Goal: Task Accomplishment & Management: Complete application form

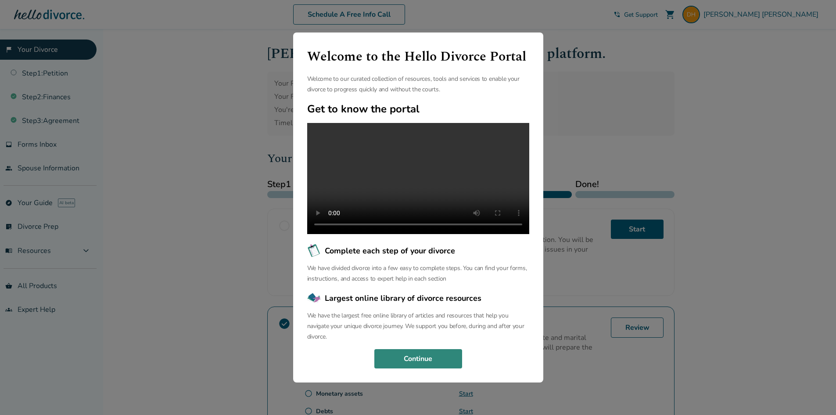
click at [449, 366] on button "Continue" at bounding box center [418, 358] width 88 height 19
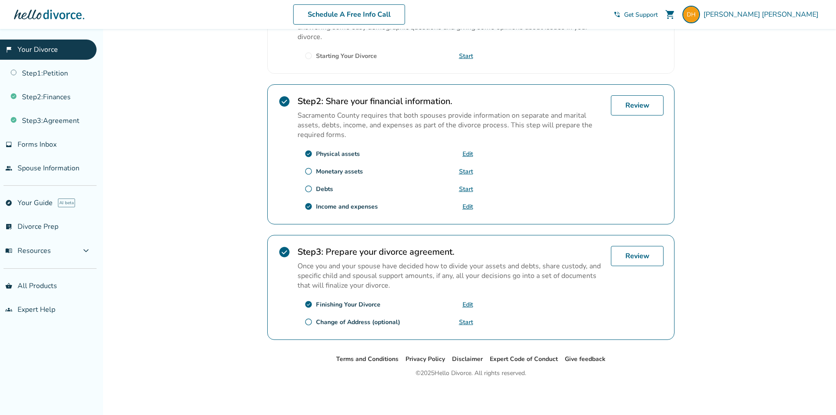
scroll to position [222, 0]
click at [635, 255] on link "Review" at bounding box center [637, 255] width 53 height 20
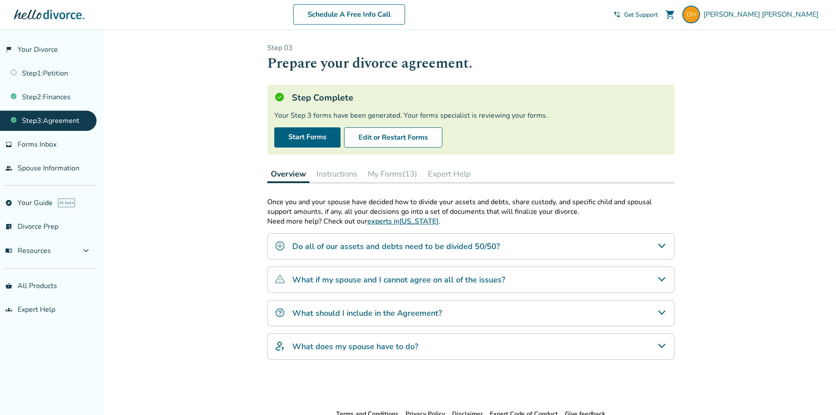
click at [663, 245] on icon "Do all of our assets and debts need to be divided 50/50?" at bounding box center [661, 246] width 7 height 4
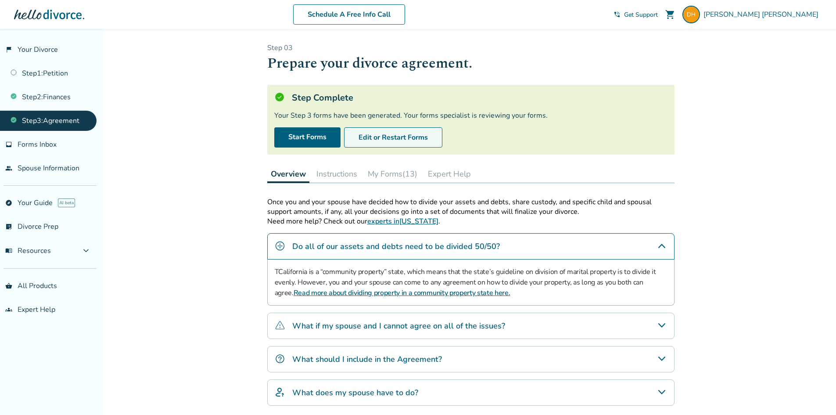
click at [430, 137] on button "Edit or Restart Forms" at bounding box center [393, 137] width 98 height 20
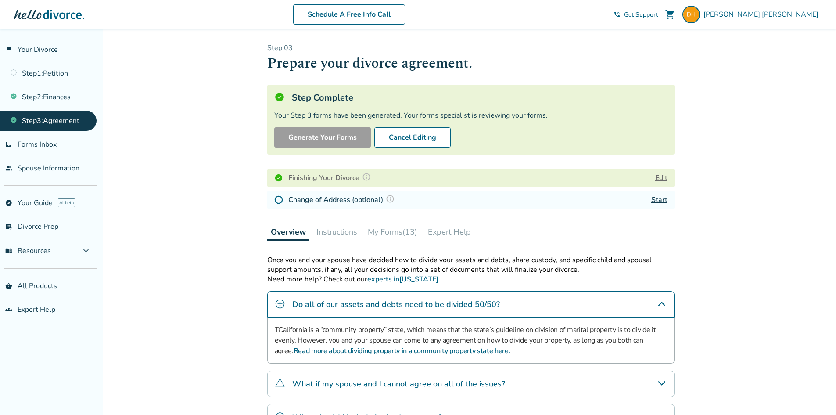
click at [335, 229] on button "Instructions" at bounding box center [337, 232] width 48 height 18
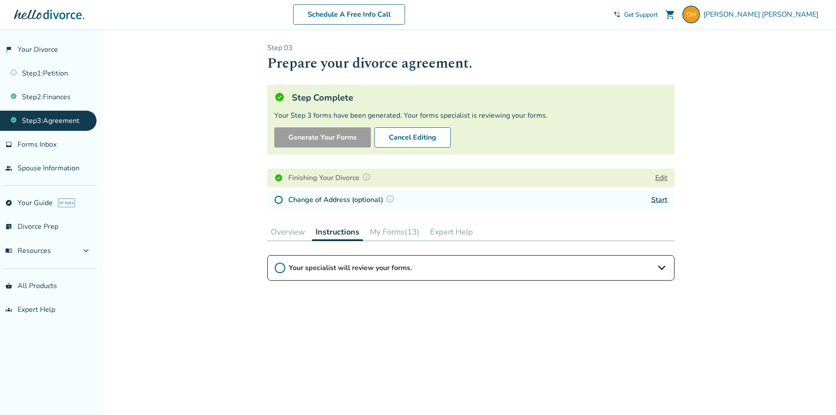
click at [662, 271] on icon at bounding box center [661, 267] width 11 height 11
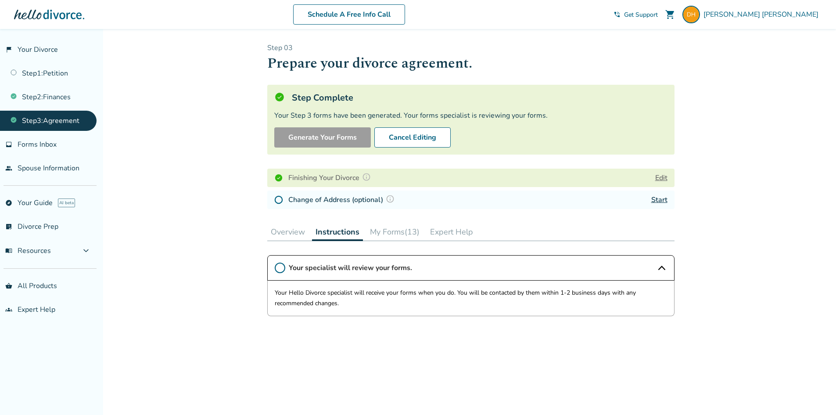
click at [429, 376] on div "Your specialist will review your forms. Your Hello Divorce specialist will rece…" at bounding box center [470, 353] width 407 height 197
click at [389, 231] on button "My Forms (13)" at bounding box center [394, 232] width 57 height 18
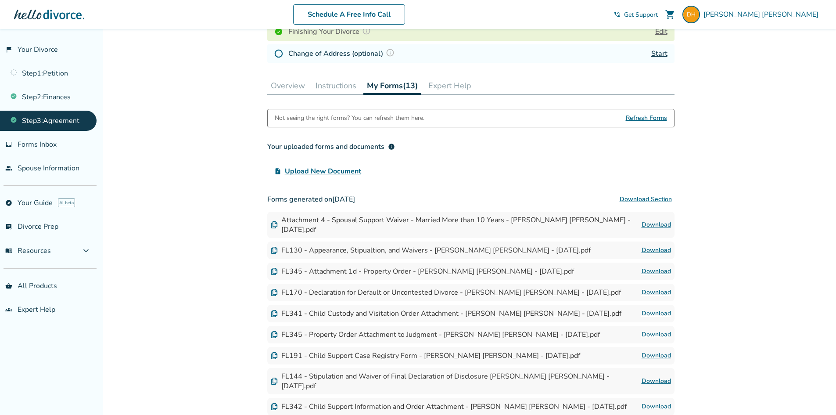
scroll to position [96, 0]
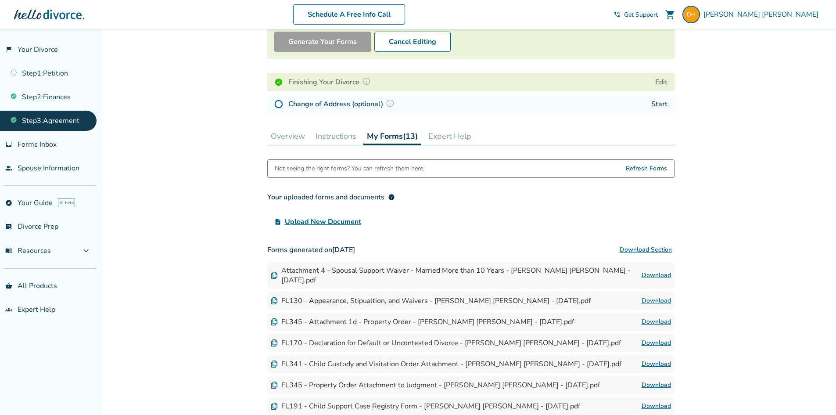
click at [664, 276] on link "Download" at bounding box center [656, 275] width 29 height 11
click at [658, 300] on link "Download" at bounding box center [656, 300] width 29 height 11
click at [664, 273] on link "Download" at bounding box center [656, 275] width 29 height 11
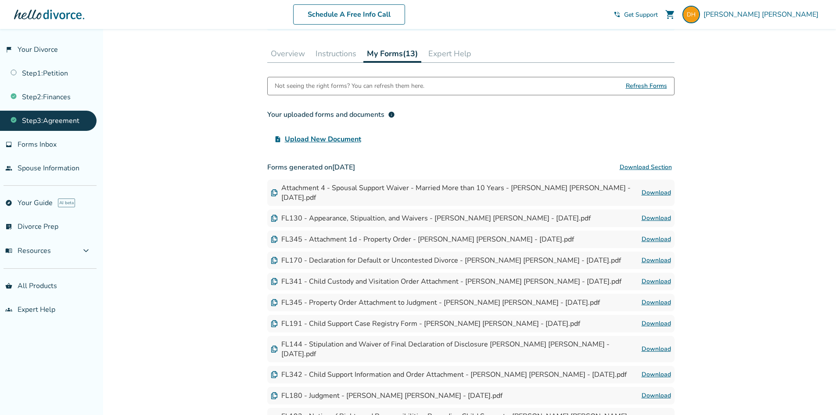
scroll to position [183, 0]
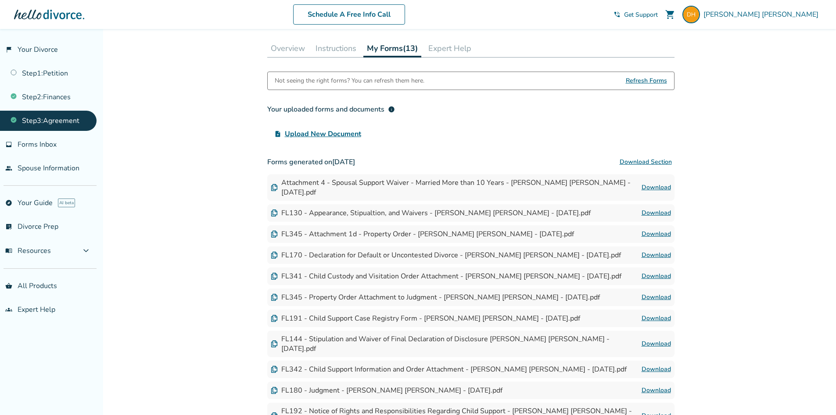
click at [655, 231] on link "Download" at bounding box center [656, 234] width 29 height 11
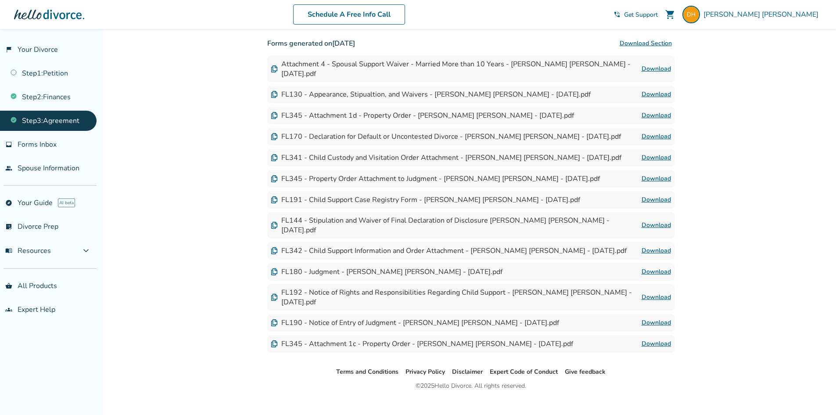
scroll to position [315, 0]
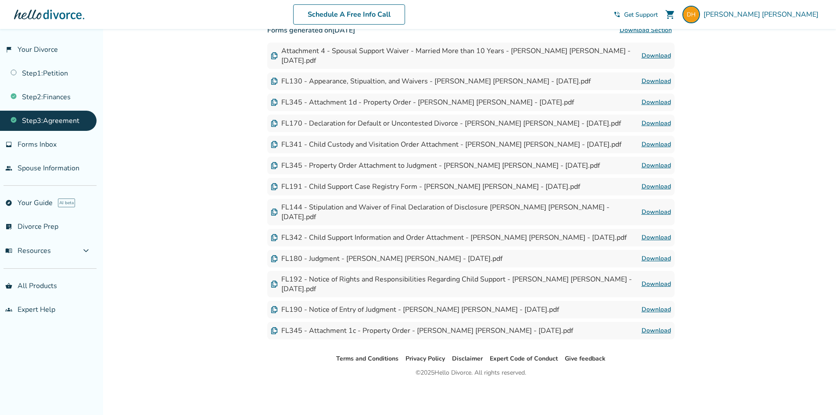
click at [660, 282] on link "Download" at bounding box center [656, 284] width 29 height 11
